Goal: Navigation & Orientation: Understand site structure

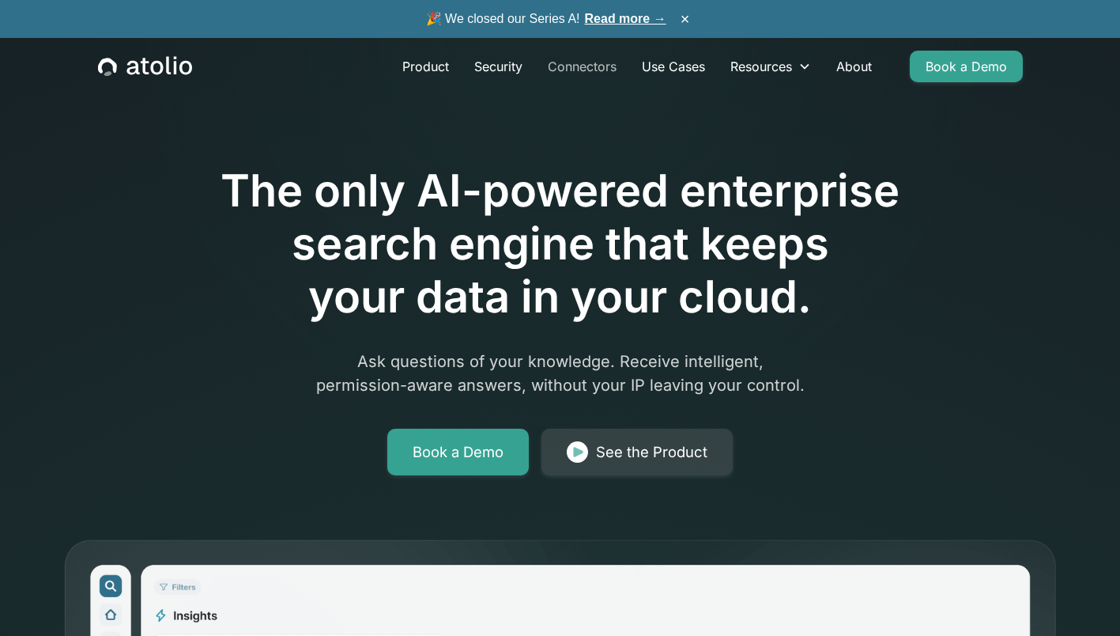
click at [583, 69] on link "Connectors" at bounding box center [582, 67] width 94 height 32
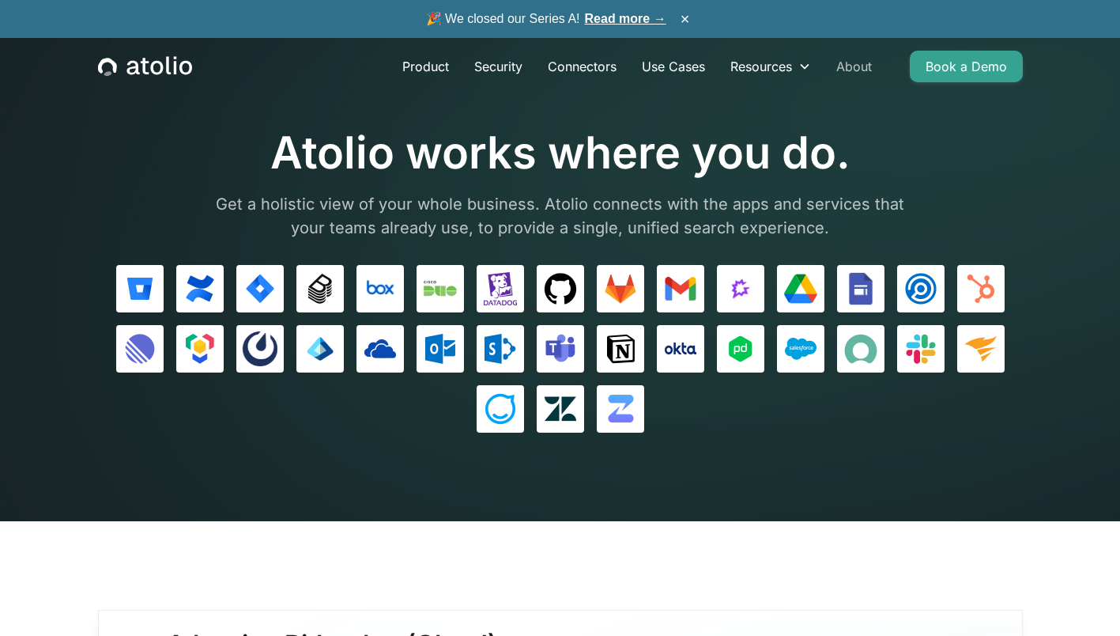
click at [856, 66] on link "About" at bounding box center [854, 67] width 61 height 32
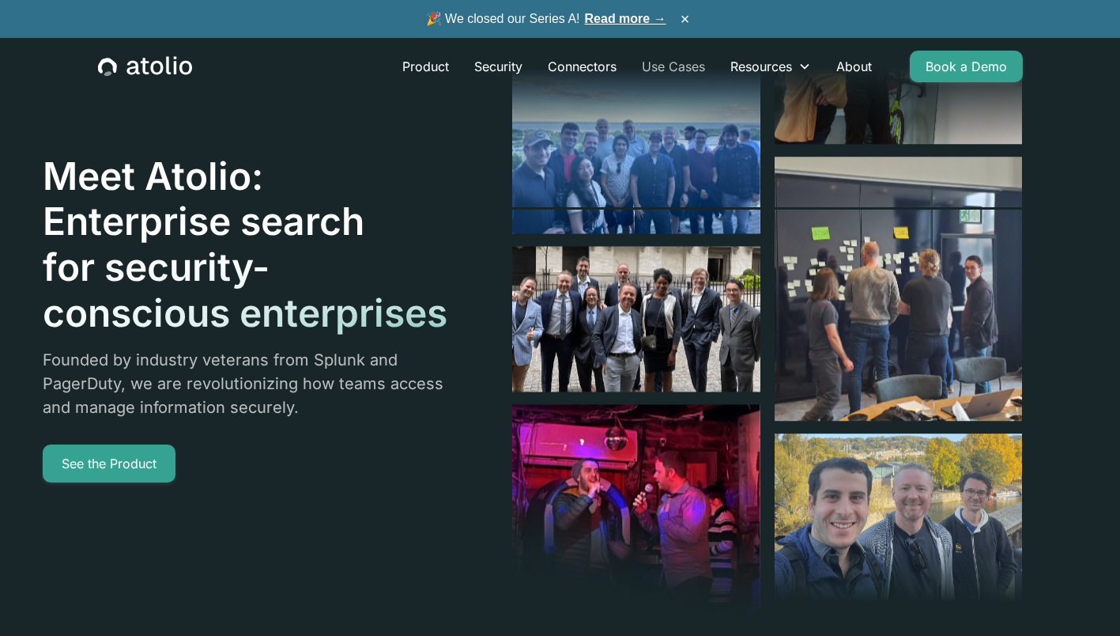
click at [683, 62] on link "Use Cases" at bounding box center [673, 67] width 89 height 32
